Goal: Task Accomplishment & Management: Manage account settings

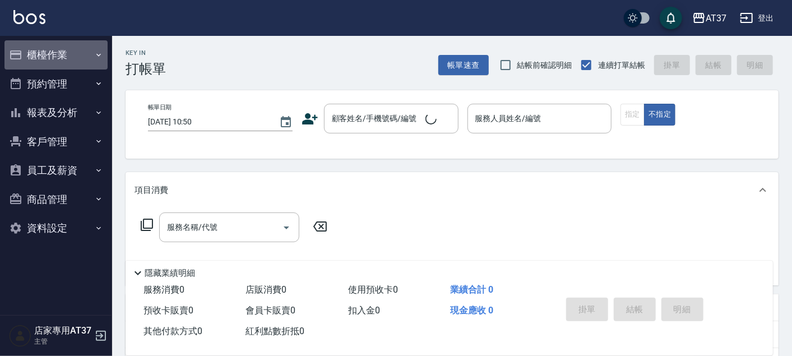
click at [60, 53] on button "櫃檯作業" at bounding box center [55, 54] width 103 height 29
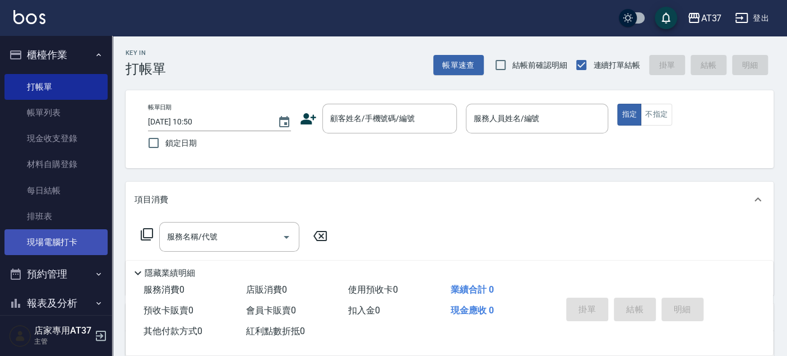
click at [68, 240] on link "現場電腦打卡" at bounding box center [55, 242] width 103 height 26
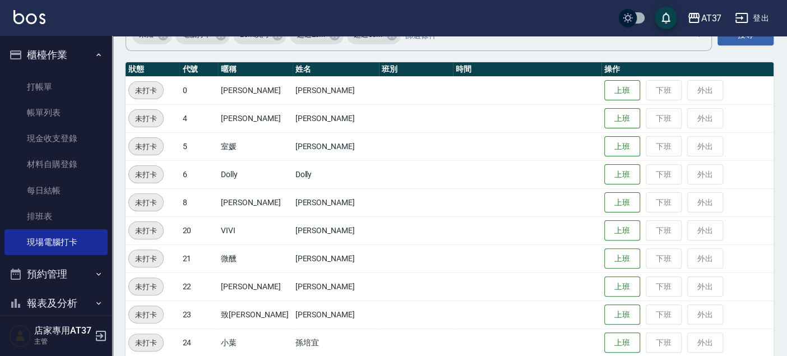
scroll to position [124, 0]
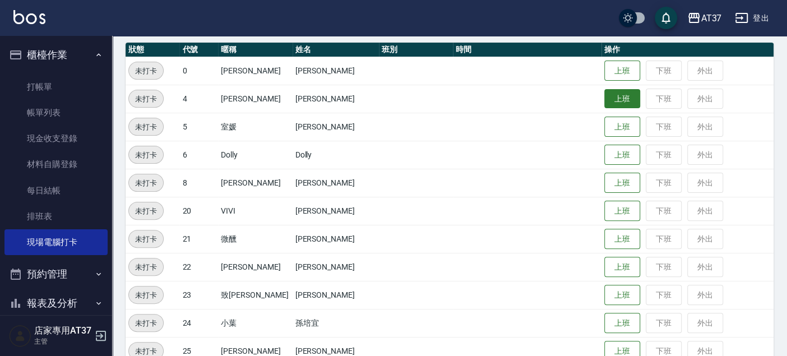
click at [604, 99] on button "上班" at bounding box center [622, 99] width 36 height 20
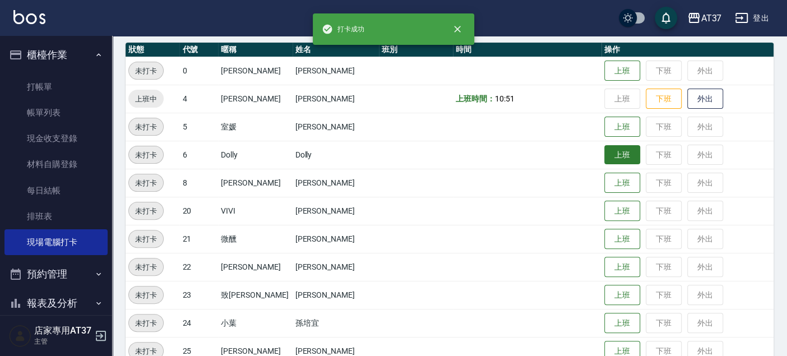
click at [610, 156] on button "上班" at bounding box center [622, 155] width 36 height 20
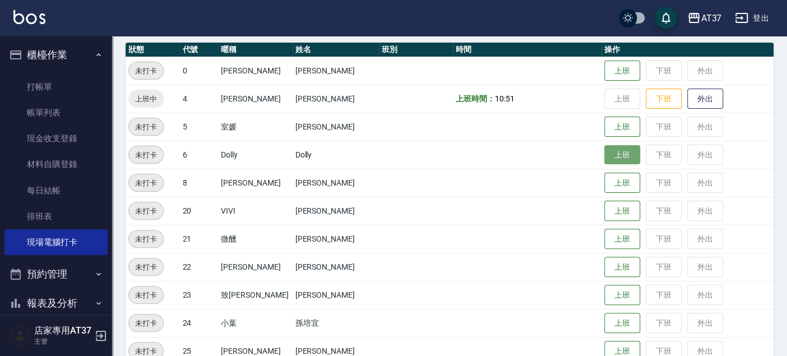
click at [610, 151] on button "上班" at bounding box center [622, 155] width 36 height 20
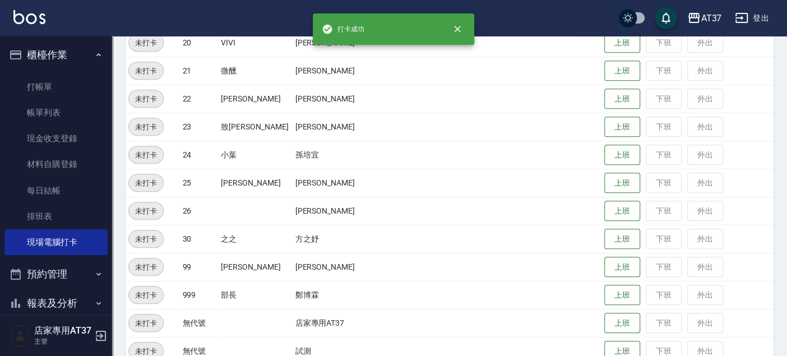
scroll to position [311, 0]
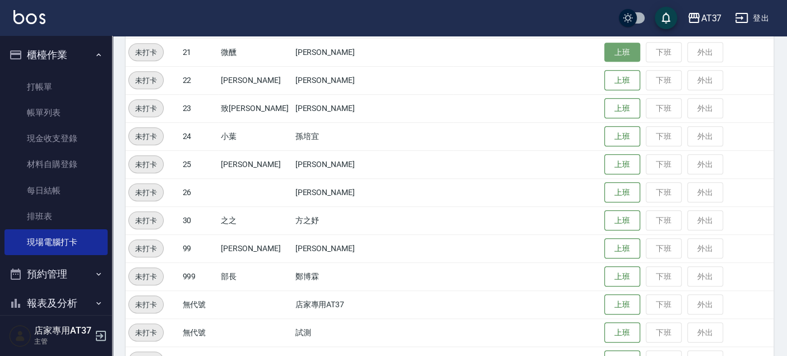
click at [615, 57] on button "上班" at bounding box center [622, 53] width 36 height 20
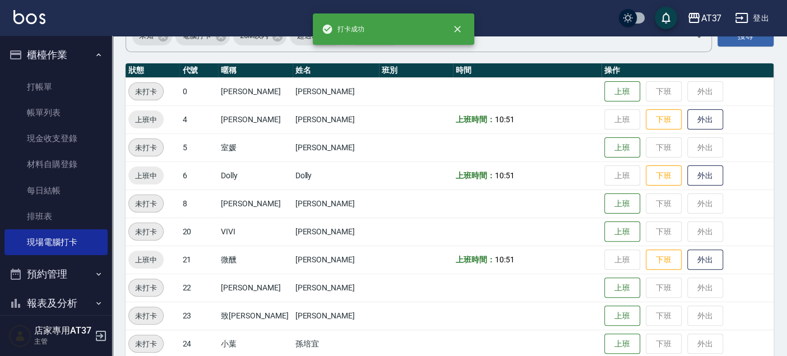
scroll to position [62, 0]
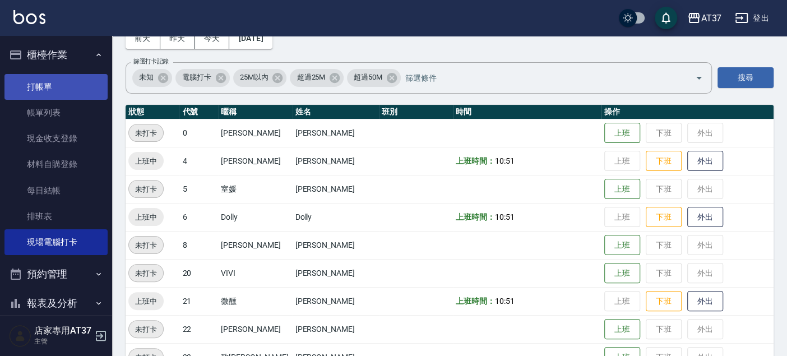
click at [60, 76] on link "打帳單" at bounding box center [55, 87] width 103 height 26
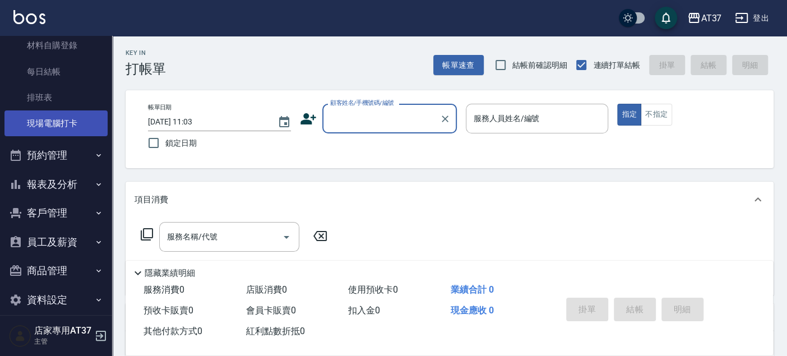
scroll to position [124, 0]
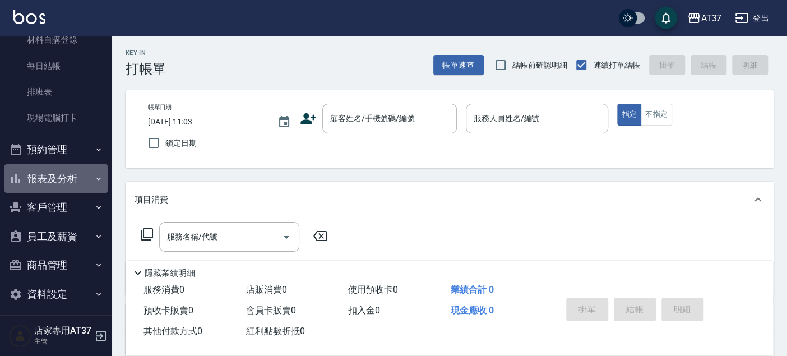
click at [64, 182] on button "報表及分析" at bounding box center [55, 178] width 103 height 29
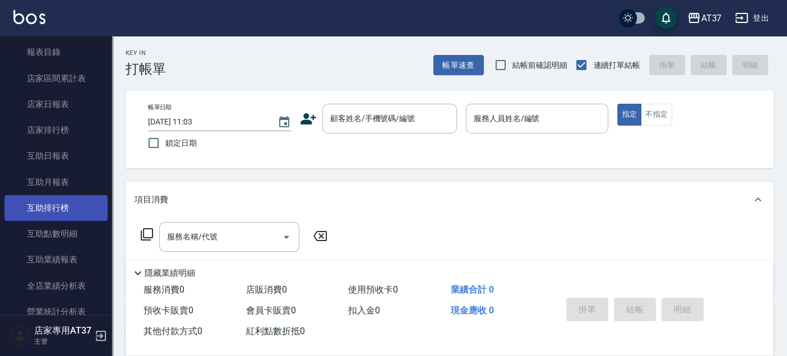
scroll to position [373, 0]
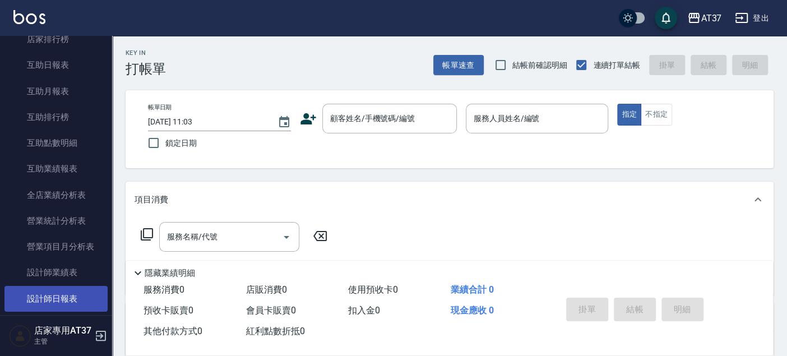
click at [81, 288] on link "設計師日報表" at bounding box center [55, 299] width 103 height 26
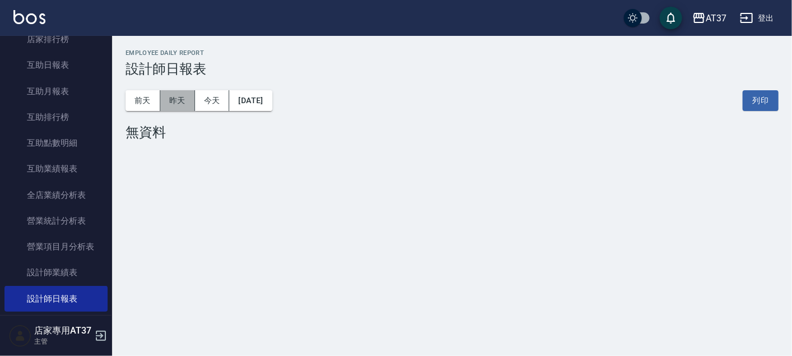
click at [184, 100] on button "昨天" at bounding box center [177, 100] width 35 height 21
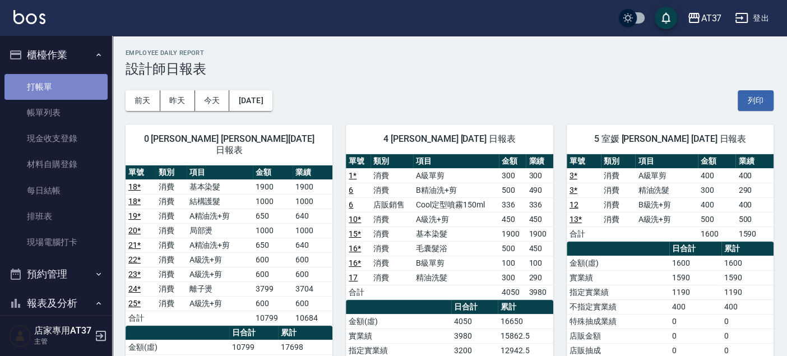
click at [62, 84] on link "打帳單" at bounding box center [55, 87] width 103 height 26
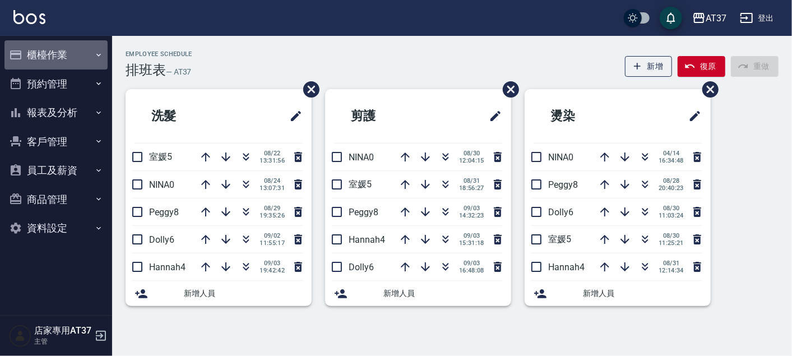
click at [94, 53] on icon "button" at bounding box center [98, 54] width 9 height 9
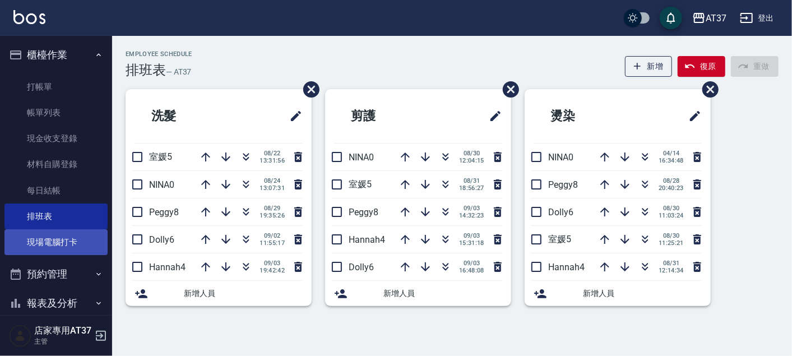
click at [78, 240] on link "現場電腦打卡" at bounding box center [55, 242] width 103 height 26
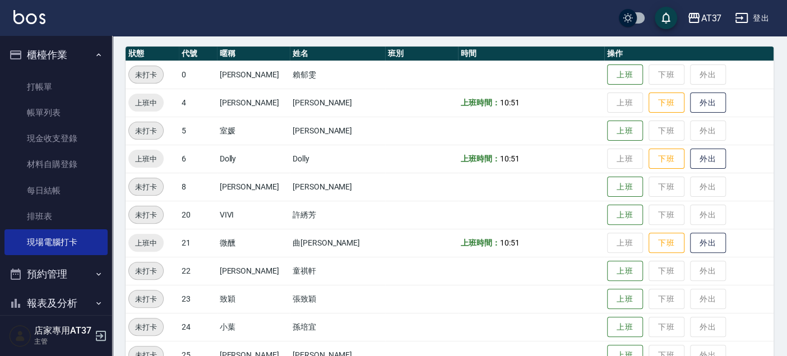
scroll to position [124, 0]
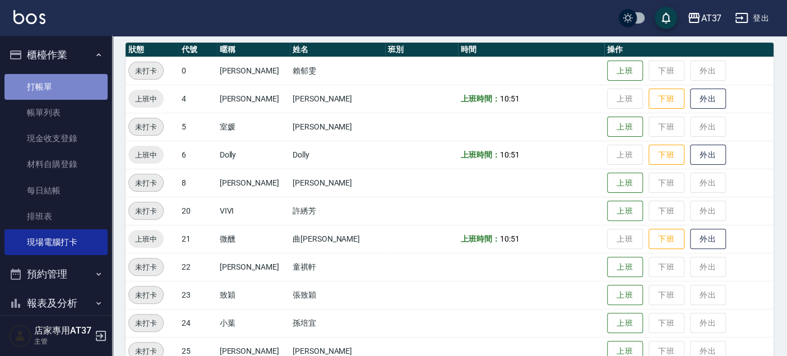
click at [57, 80] on link "打帳單" at bounding box center [55, 87] width 103 height 26
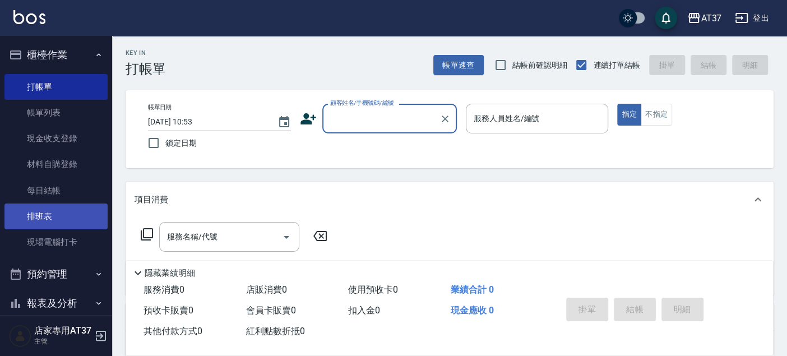
click at [73, 208] on link "排班表" at bounding box center [55, 216] width 103 height 26
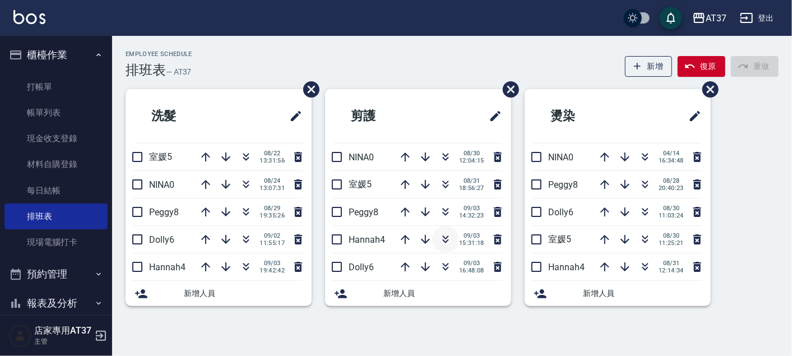
click at [447, 242] on icon "button" at bounding box center [445, 239] width 13 height 13
click at [445, 243] on icon "button" at bounding box center [445, 239] width 13 height 13
